Goal: Find specific page/section: Find specific page/section

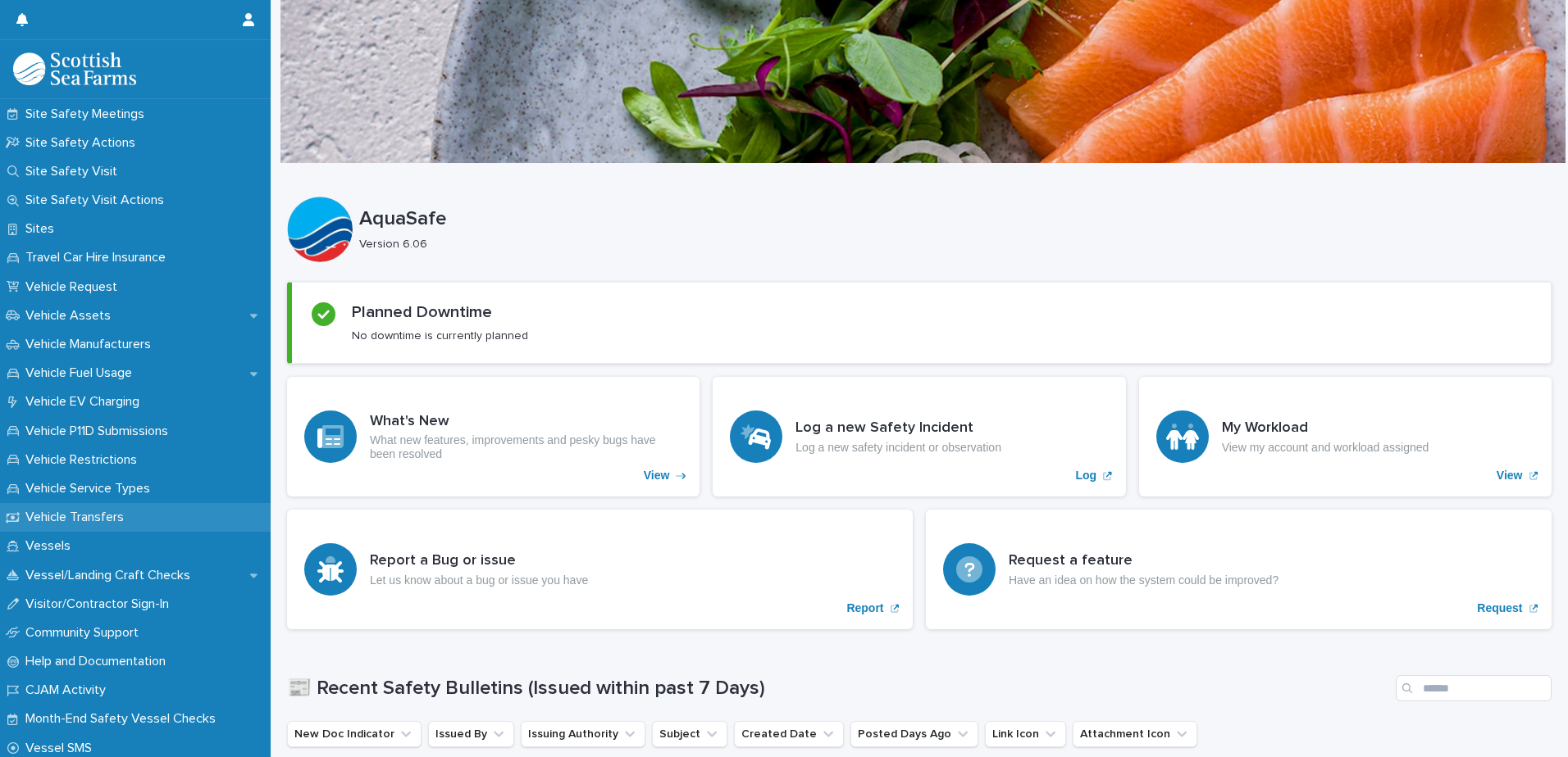
scroll to position [1065, 0]
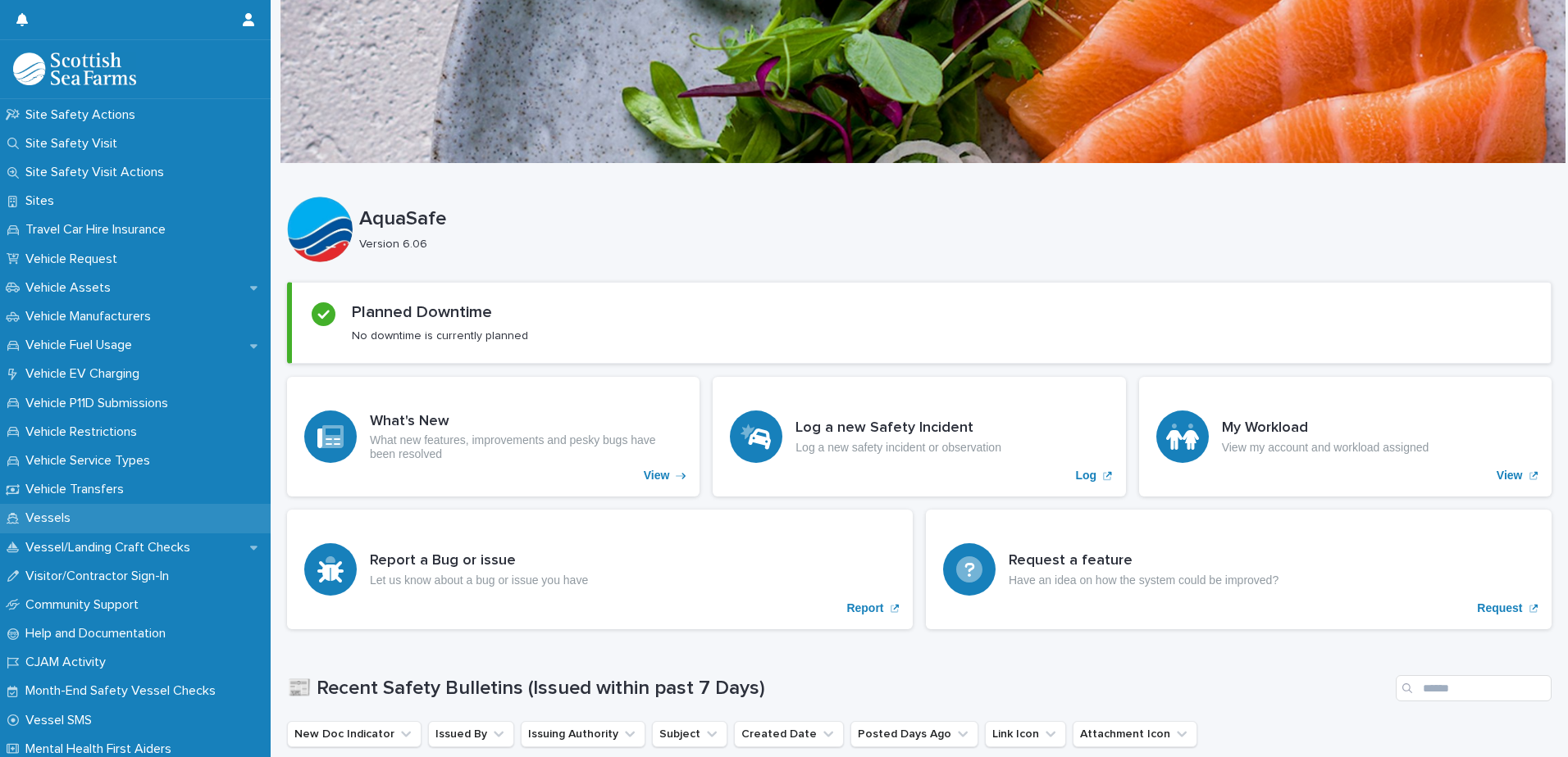
click at [123, 516] on div "Vessels" at bounding box center [135, 518] width 270 height 29
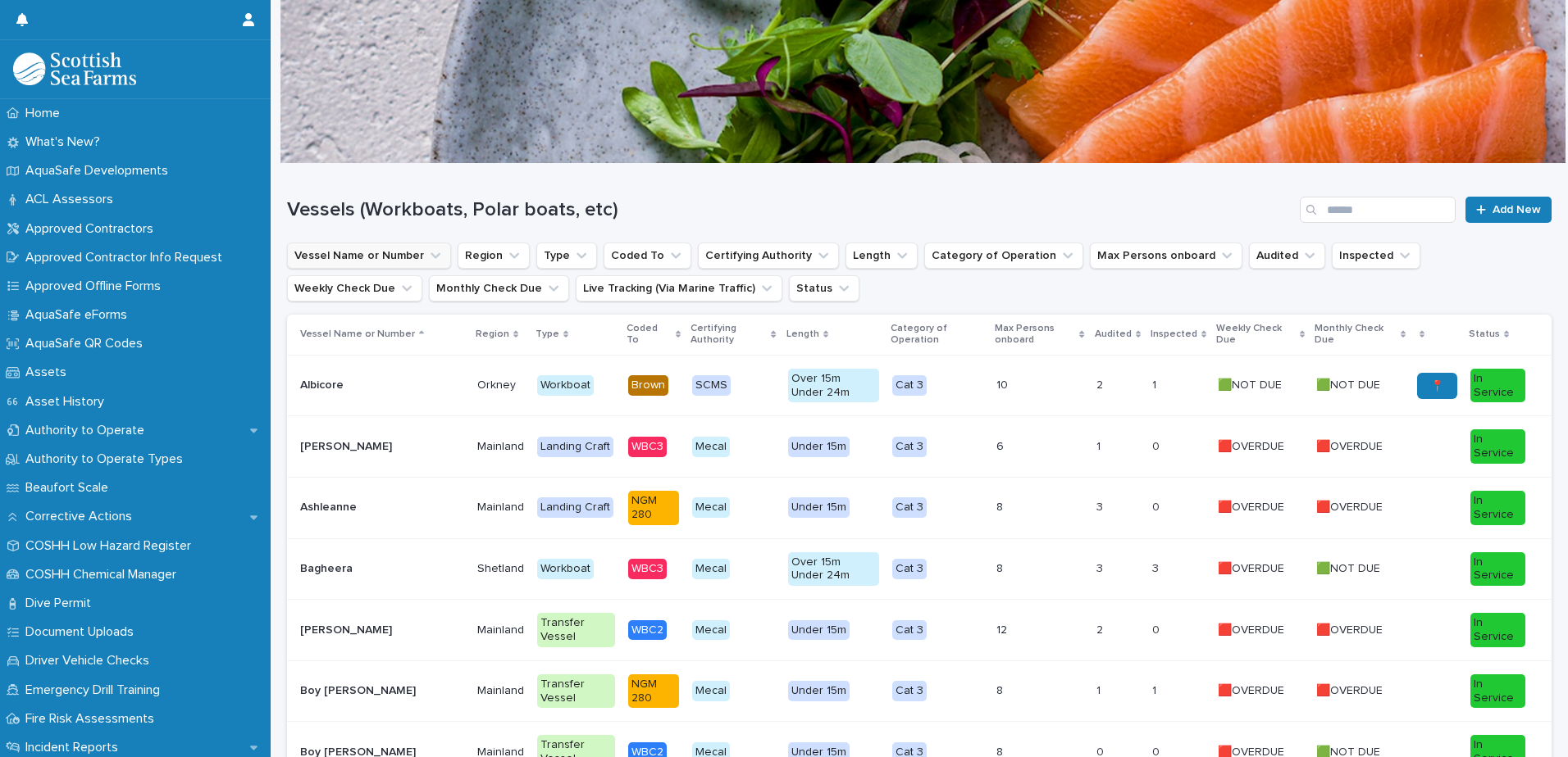
click at [379, 257] on button "Vessel Name or Number" at bounding box center [368, 256] width 164 height 26
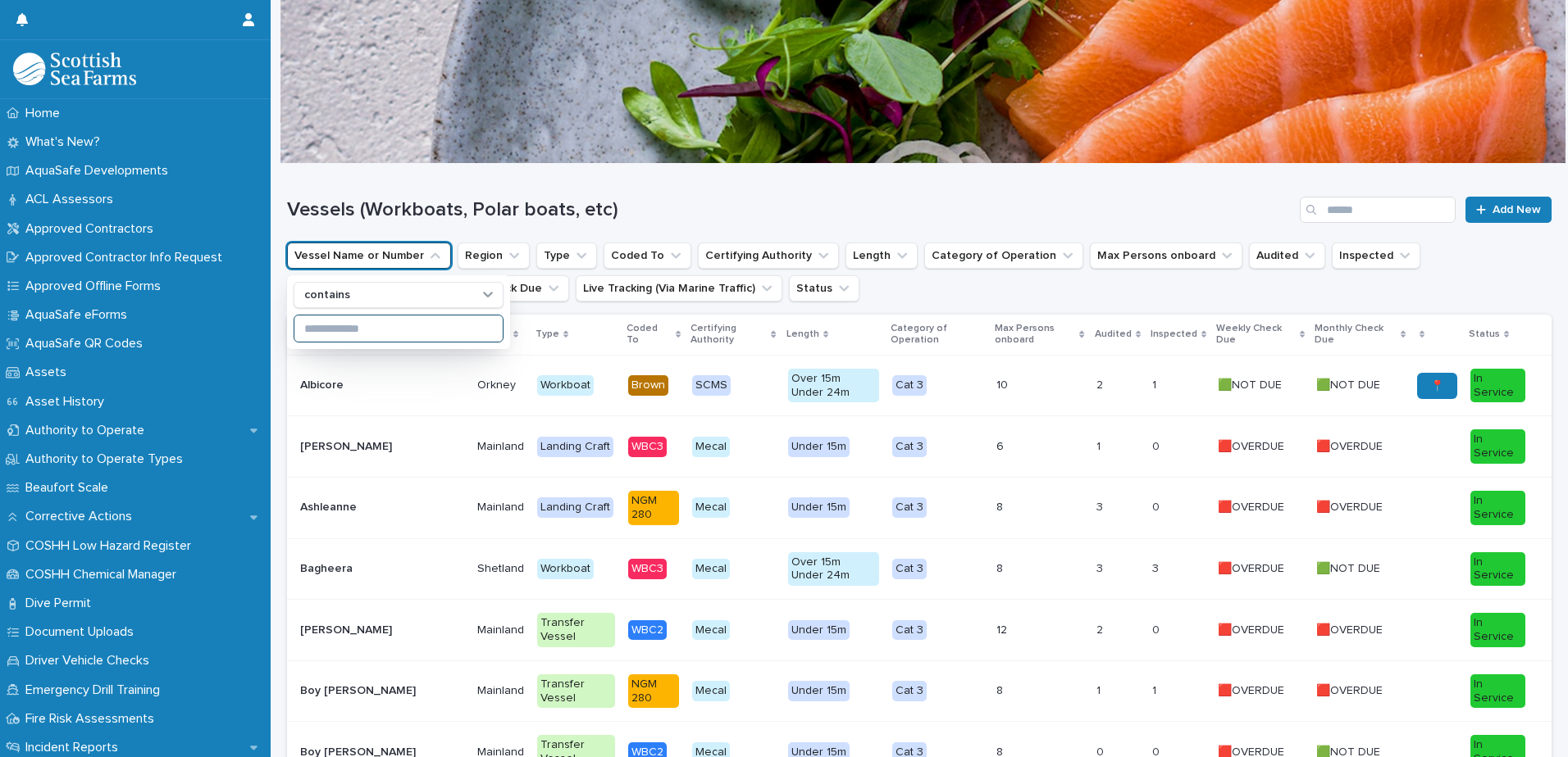
click at [365, 336] on input at bounding box center [398, 329] width 209 height 26
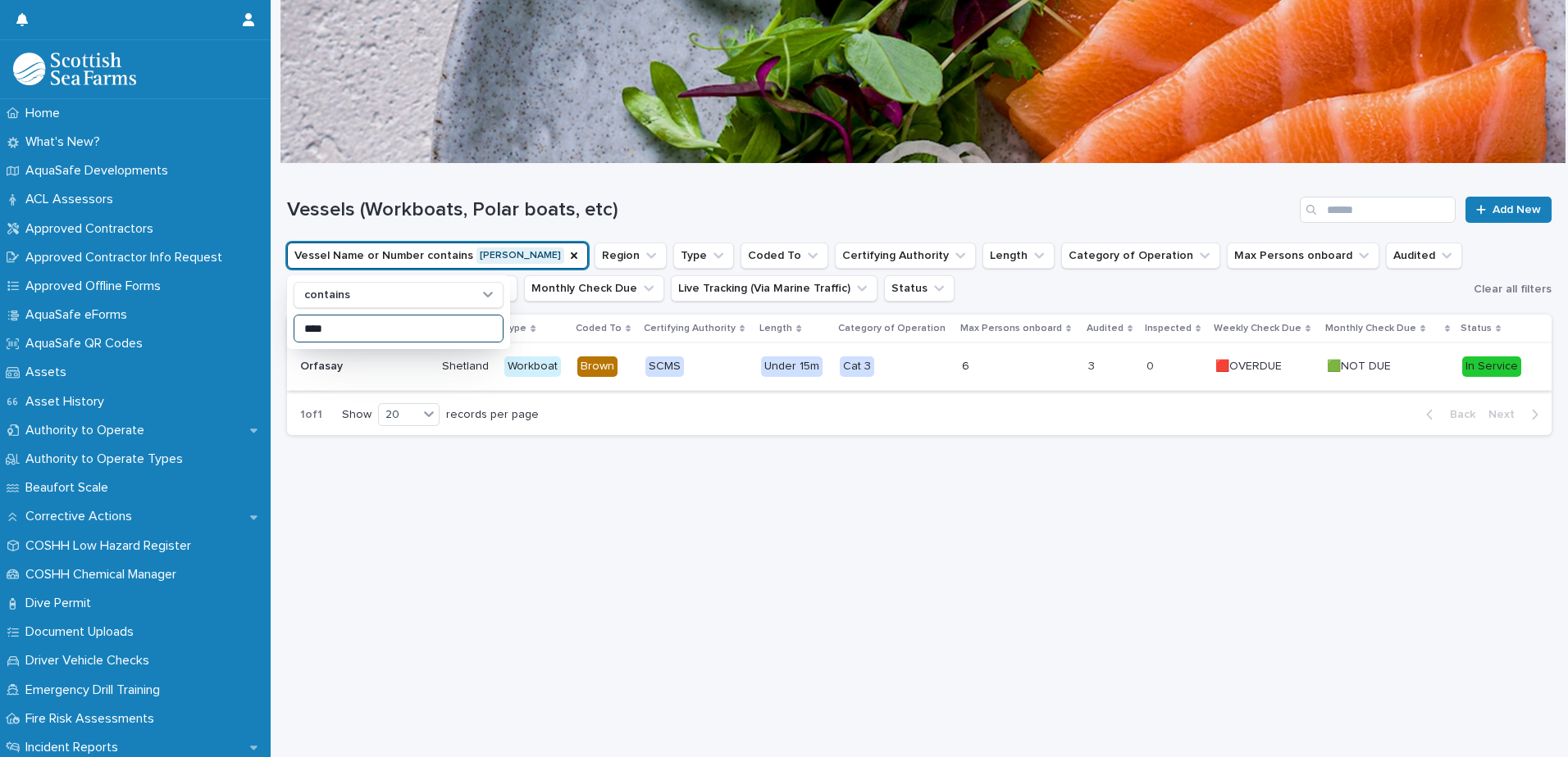
type input "****"
click at [356, 376] on div "Orfasay Orfasay" at bounding box center [365, 366] width 129 height 27
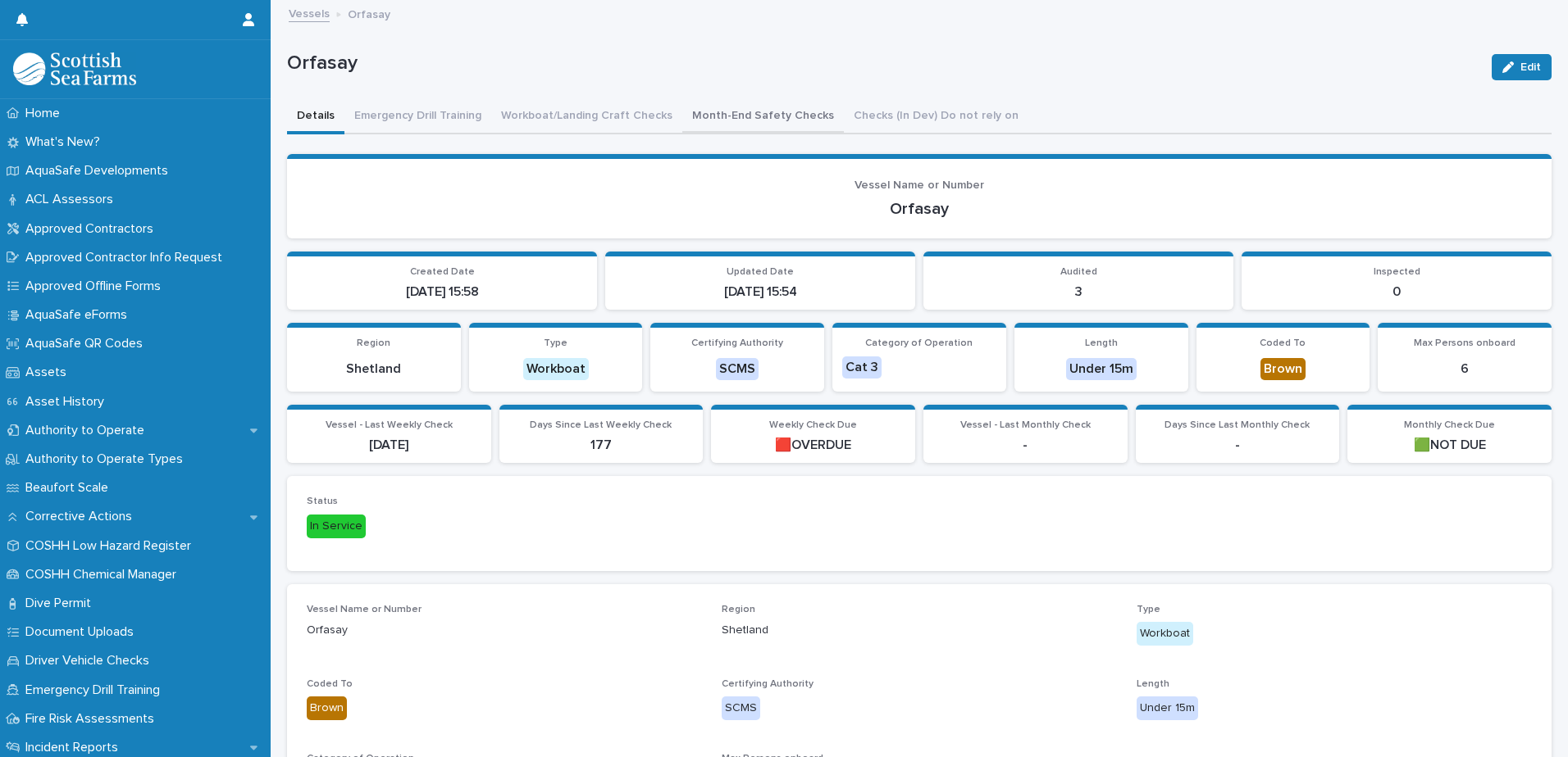
click at [742, 120] on button "Month-End Safety Checks" at bounding box center [763, 117] width 162 height 35
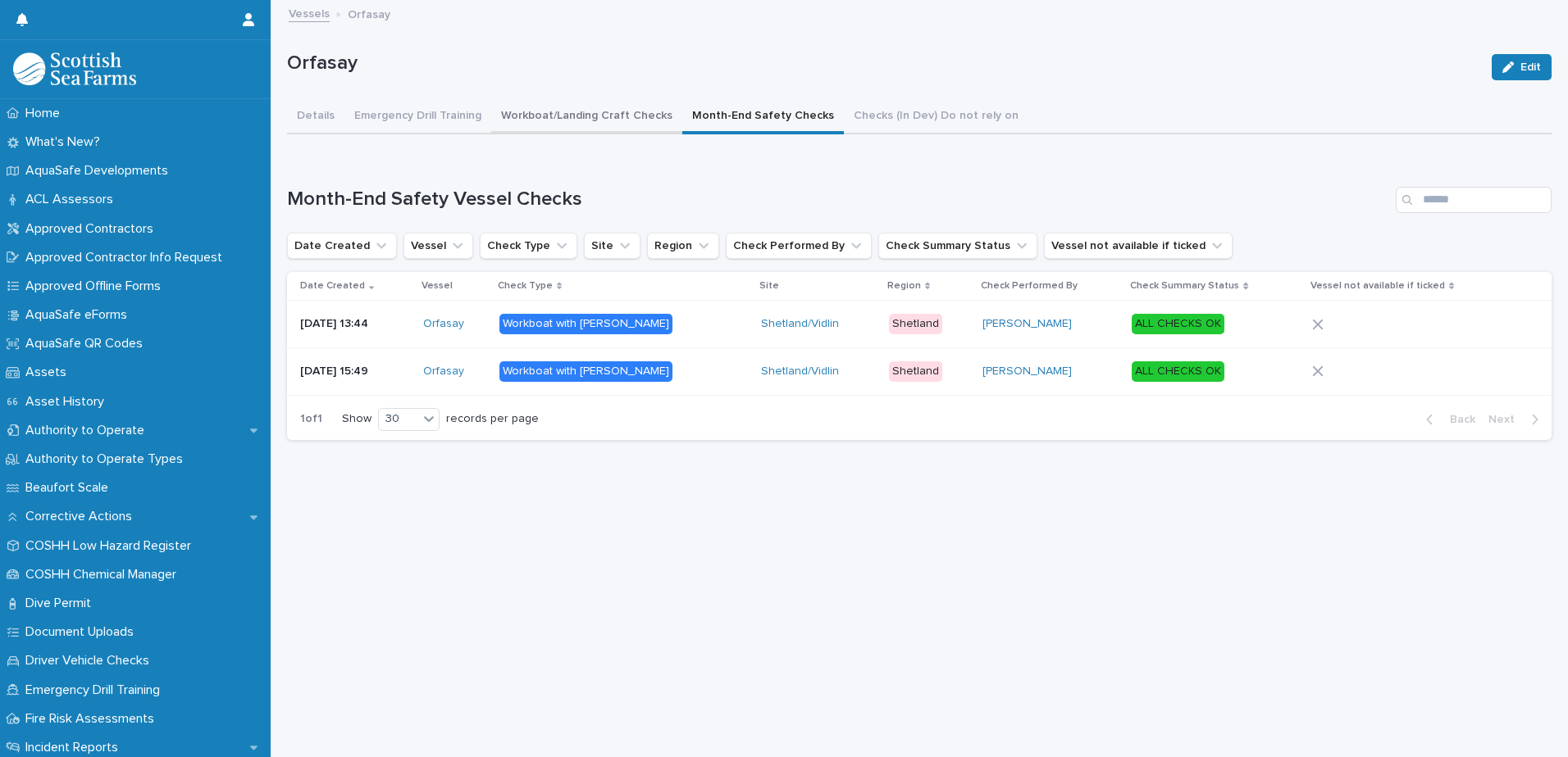
click at [621, 110] on button "Workboat/Landing Craft Checks" at bounding box center [586, 117] width 191 height 35
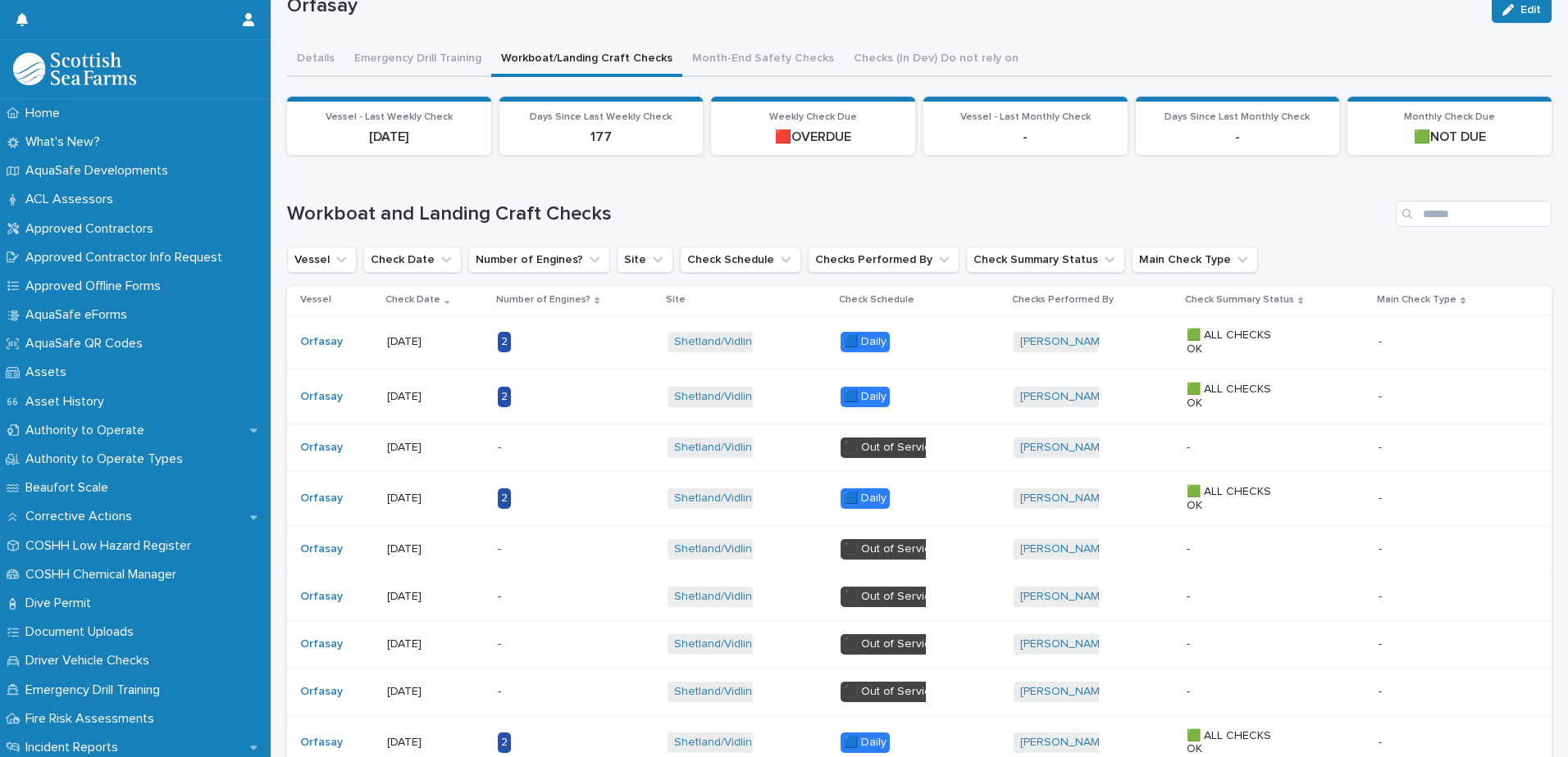
scroll to position [82, 0]
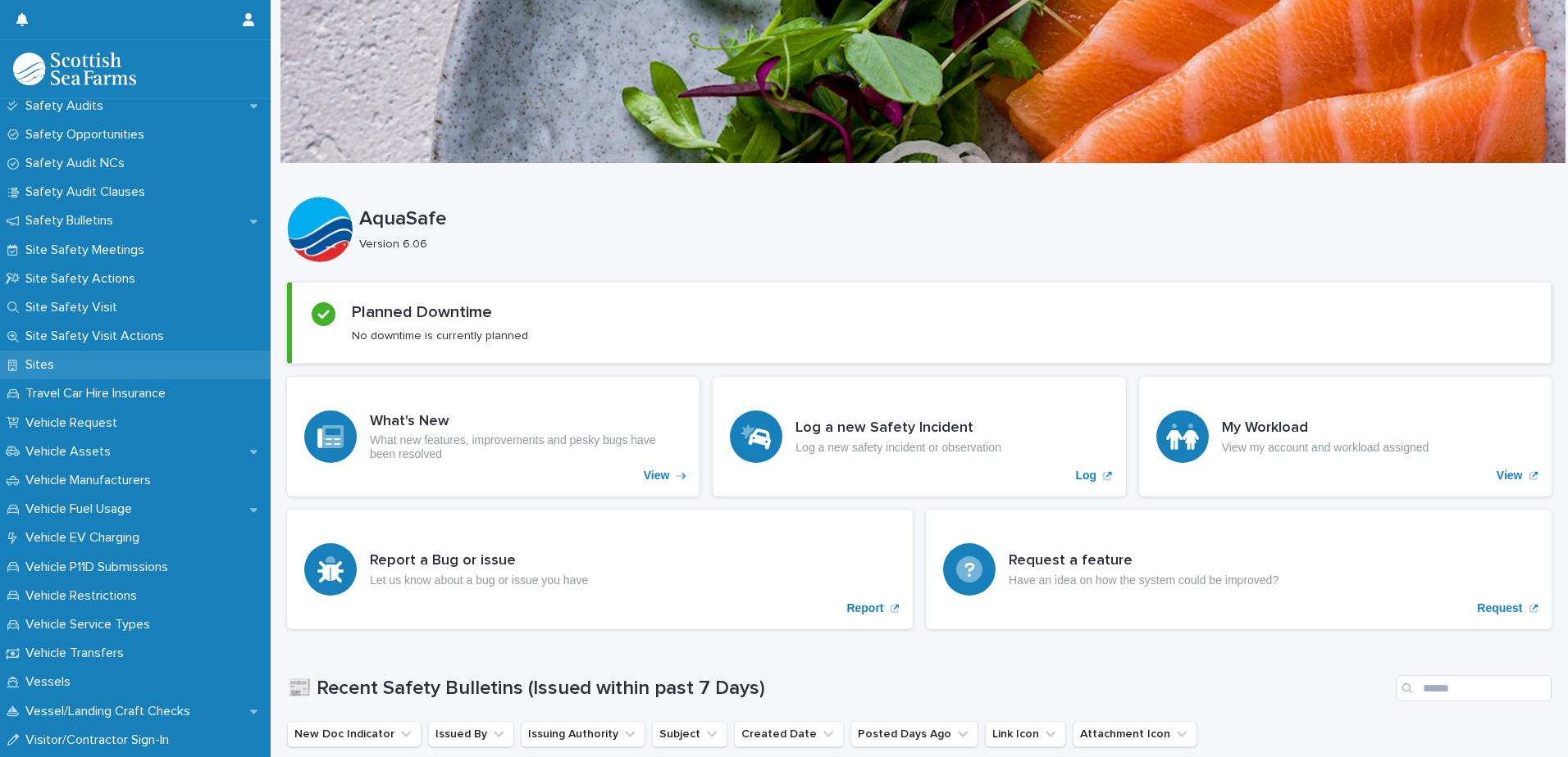
scroll to position [984, 0]
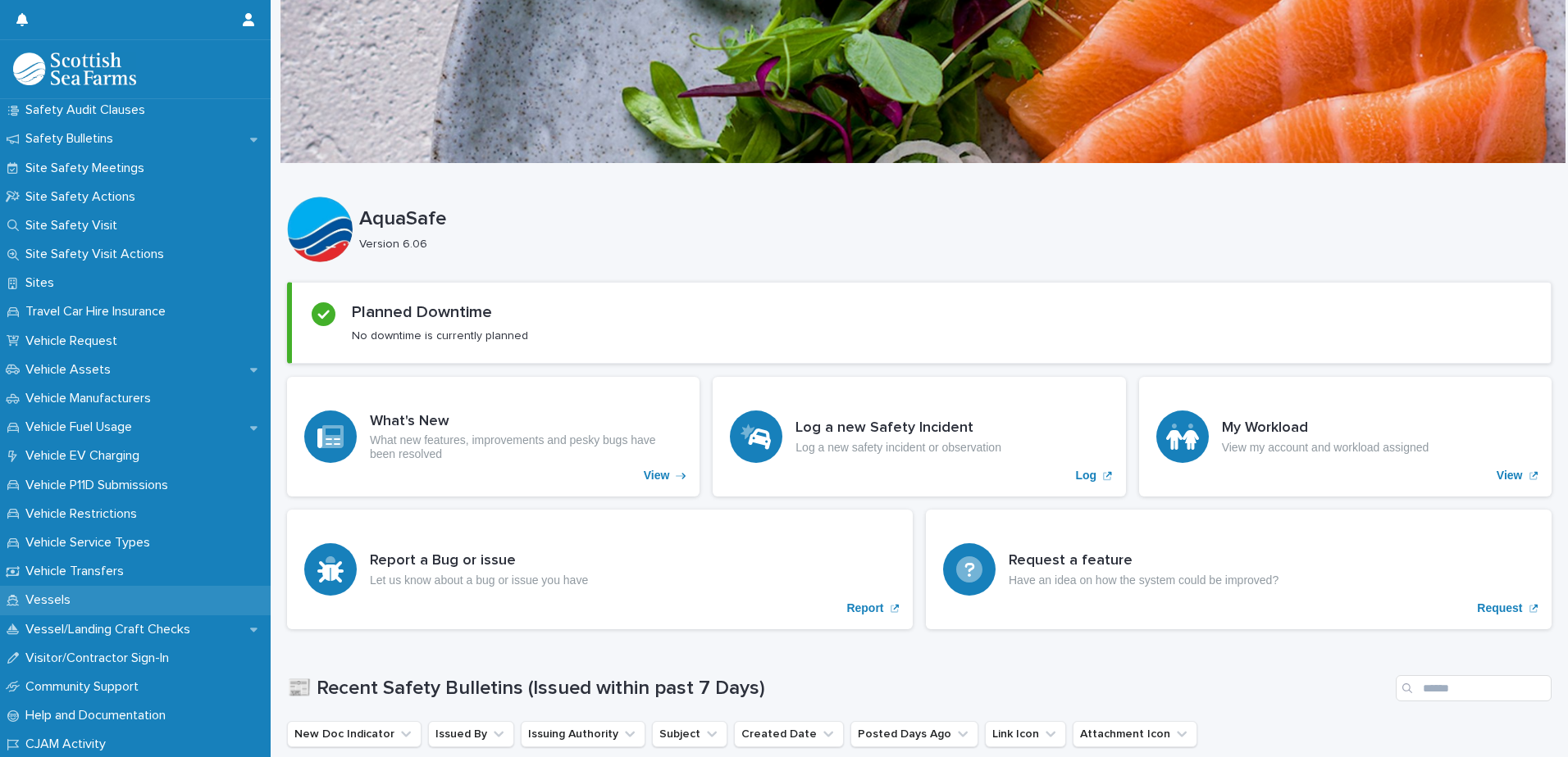
click at [87, 593] on div "Vessels" at bounding box center [135, 600] width 270 height 29
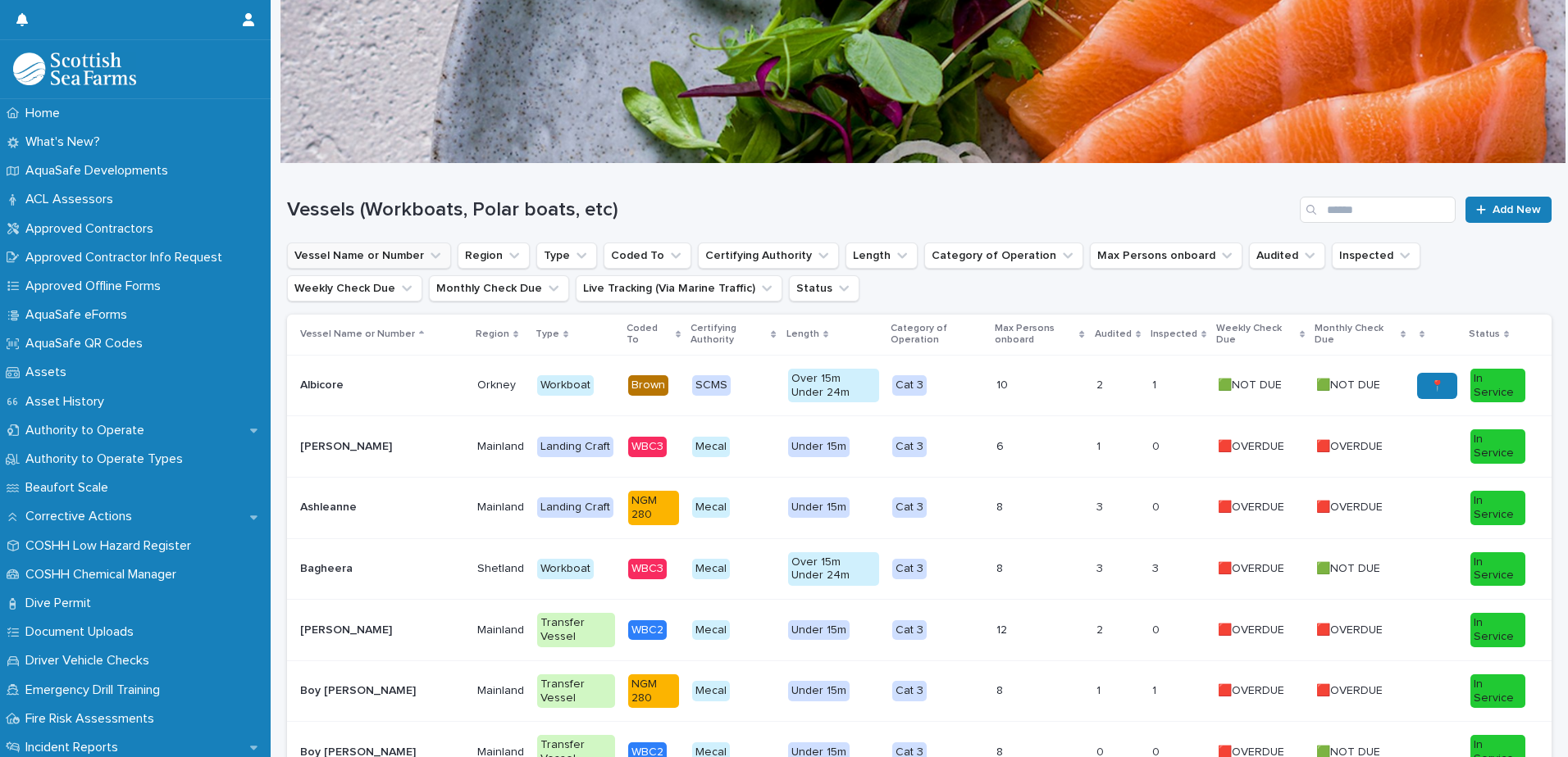
click at [364, 259] on button "Vessel Name or Number" at bounding box center [368, 256] width 164 height 26
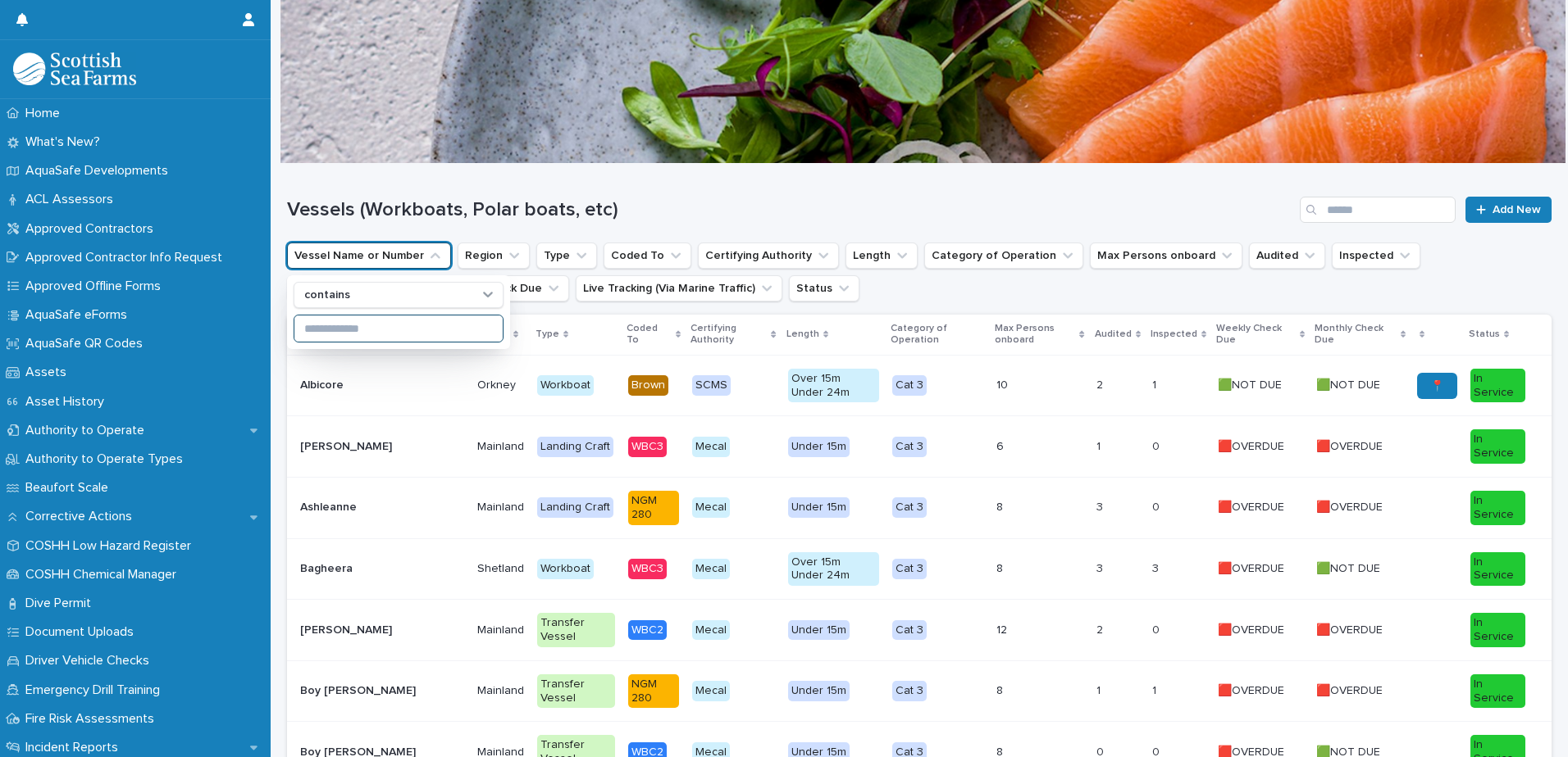
click at [382, 332] on input at bounding box center [398, 329] width 209 height 26
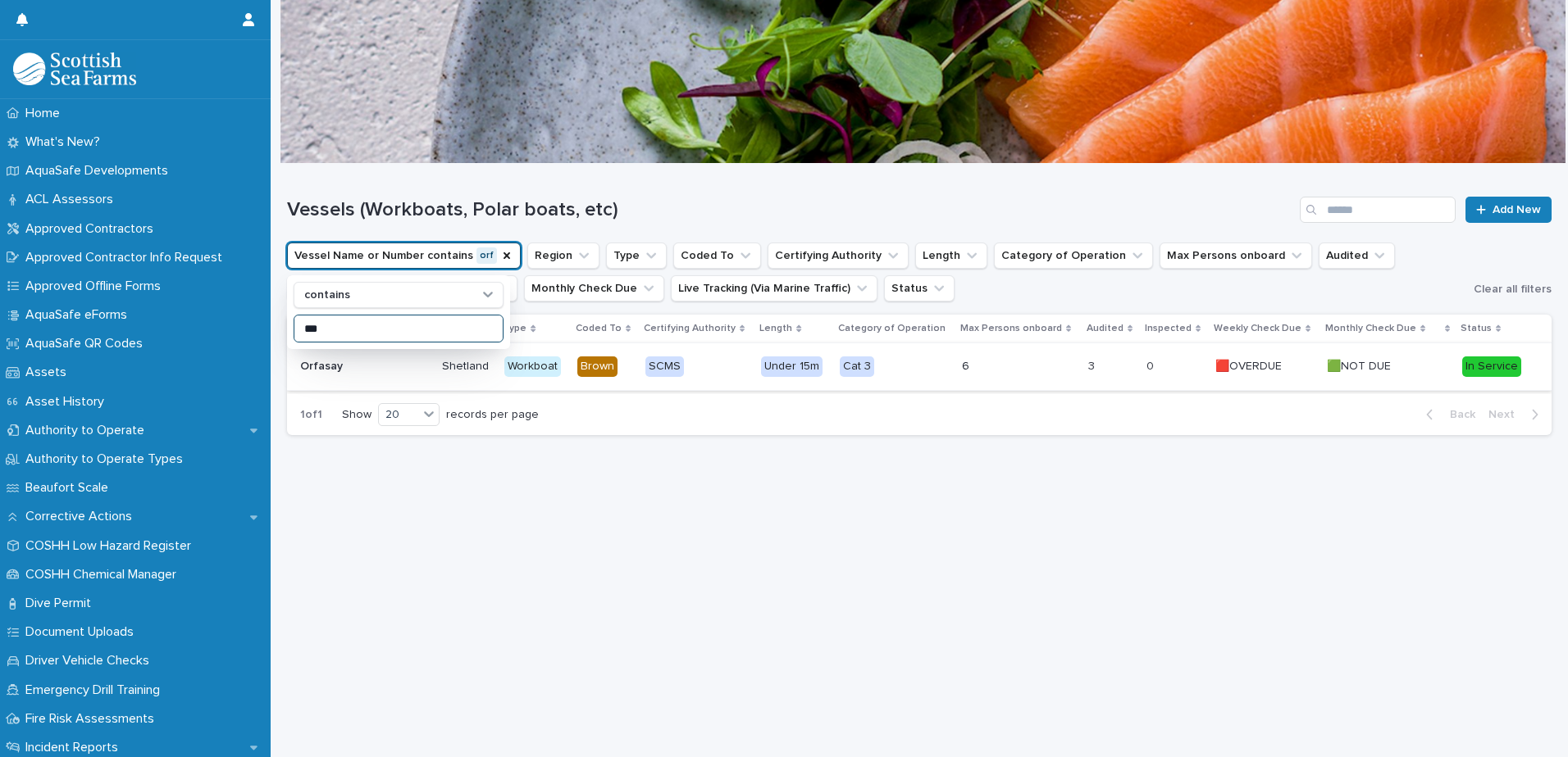
type input "***"
click at [370, 375] on div "Orfasay Orfasay" at bounding box center [365, 366] width 129 height 27
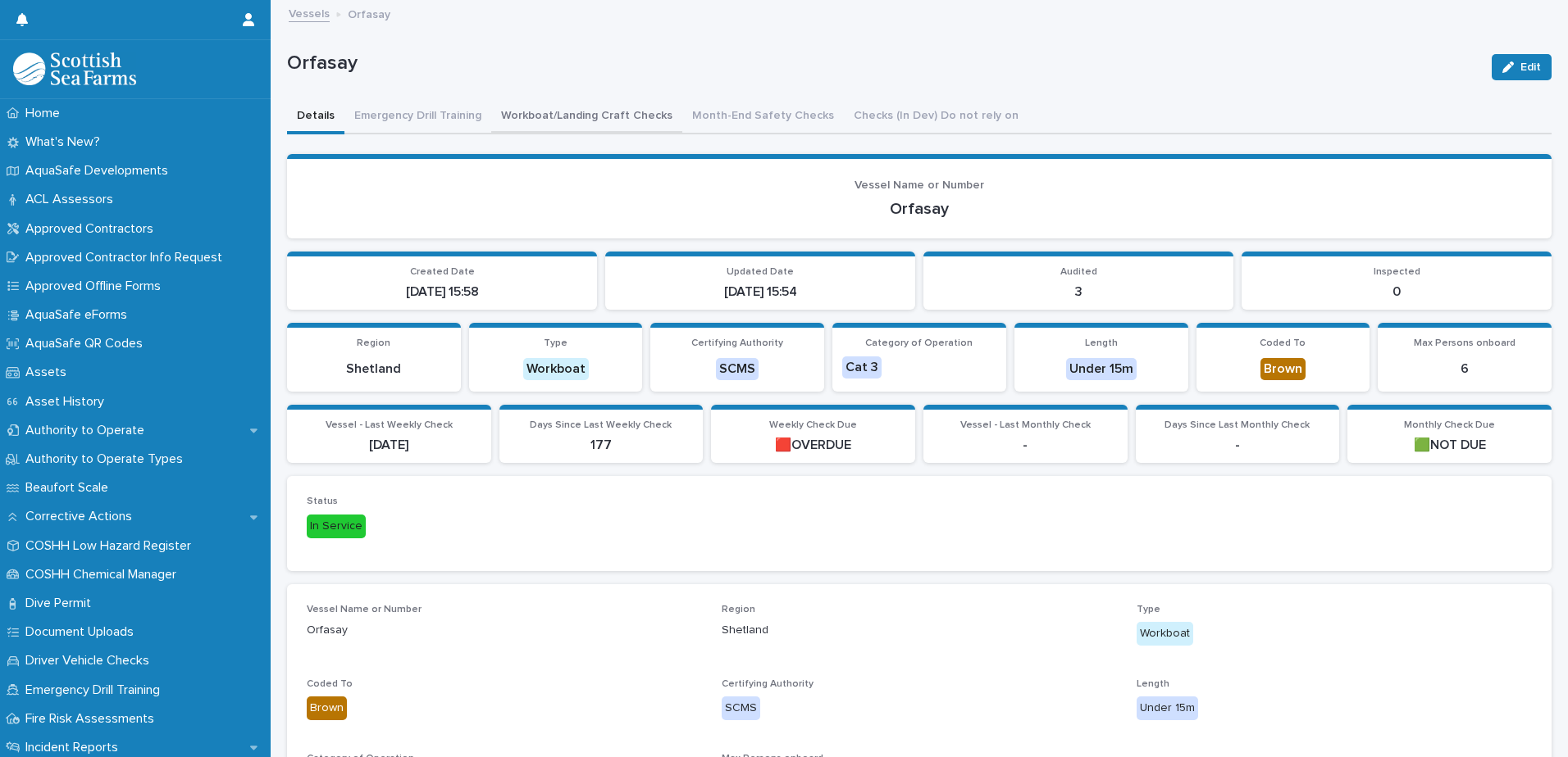
click at [626, 123] on button "Workboat/Landing Craft Checks" at bounding box center [586, 117] width 191 height 35
